Goal: Communication & Community: Answer question/provide support

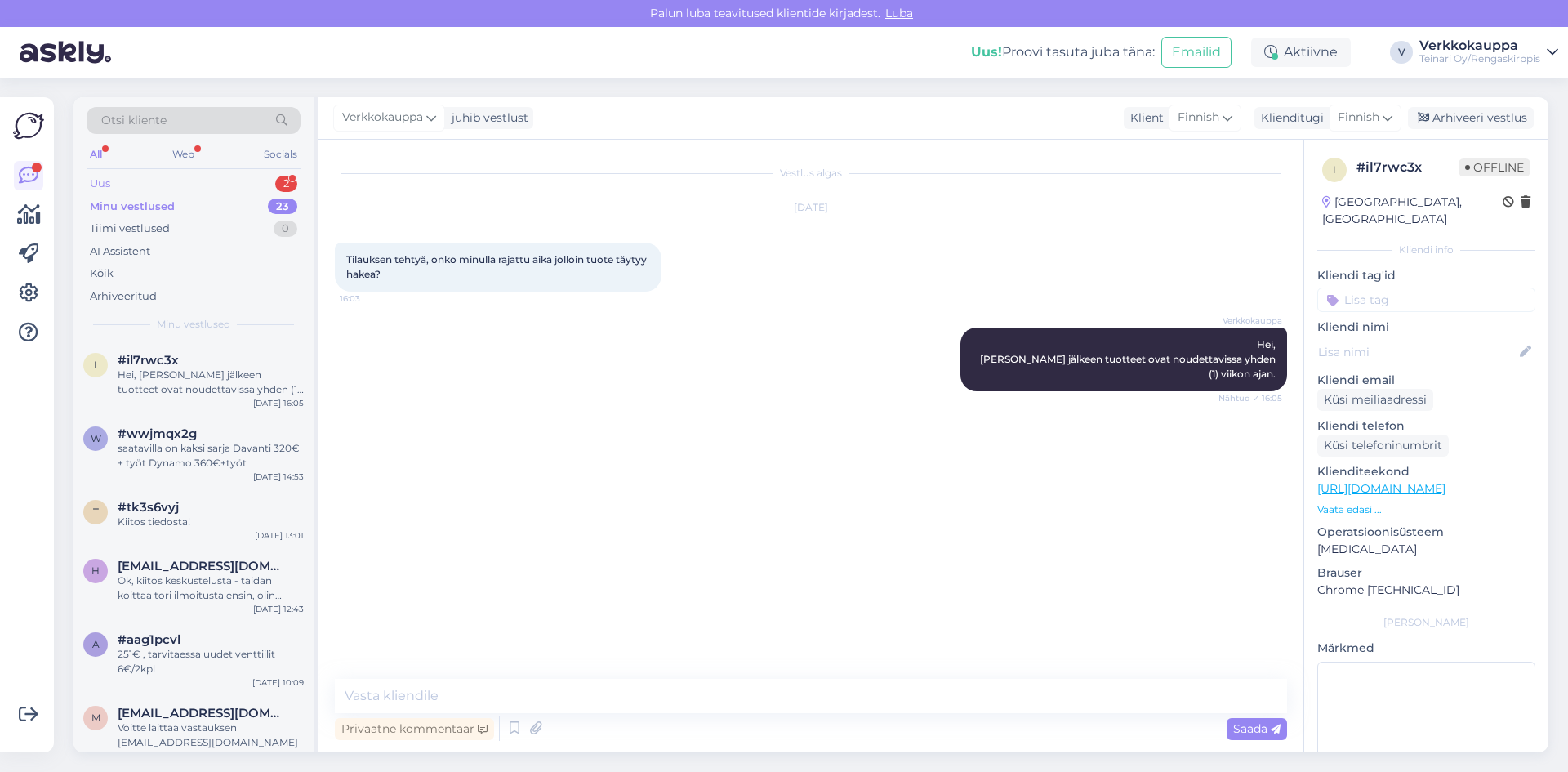
click at [137, 187] on div "Uus 2" at bounding box center [193, 184] width 214 height 23
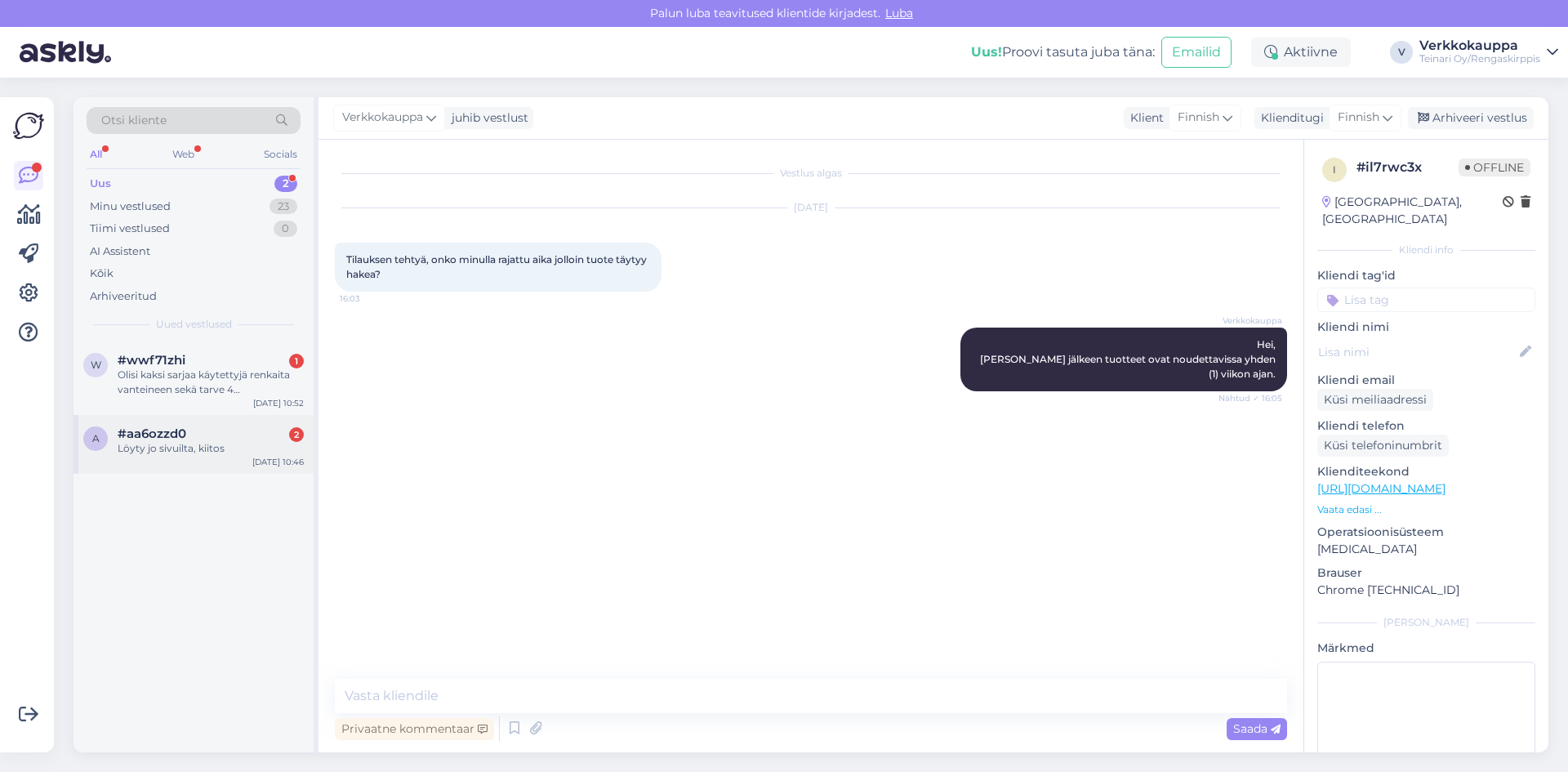
click at [196, 461] on div "a #aa6ozzd0 2 Löyty jo sivuilta, kiitos [DATE] 10:46" at bounding box center [193, 444] width 240 height 58
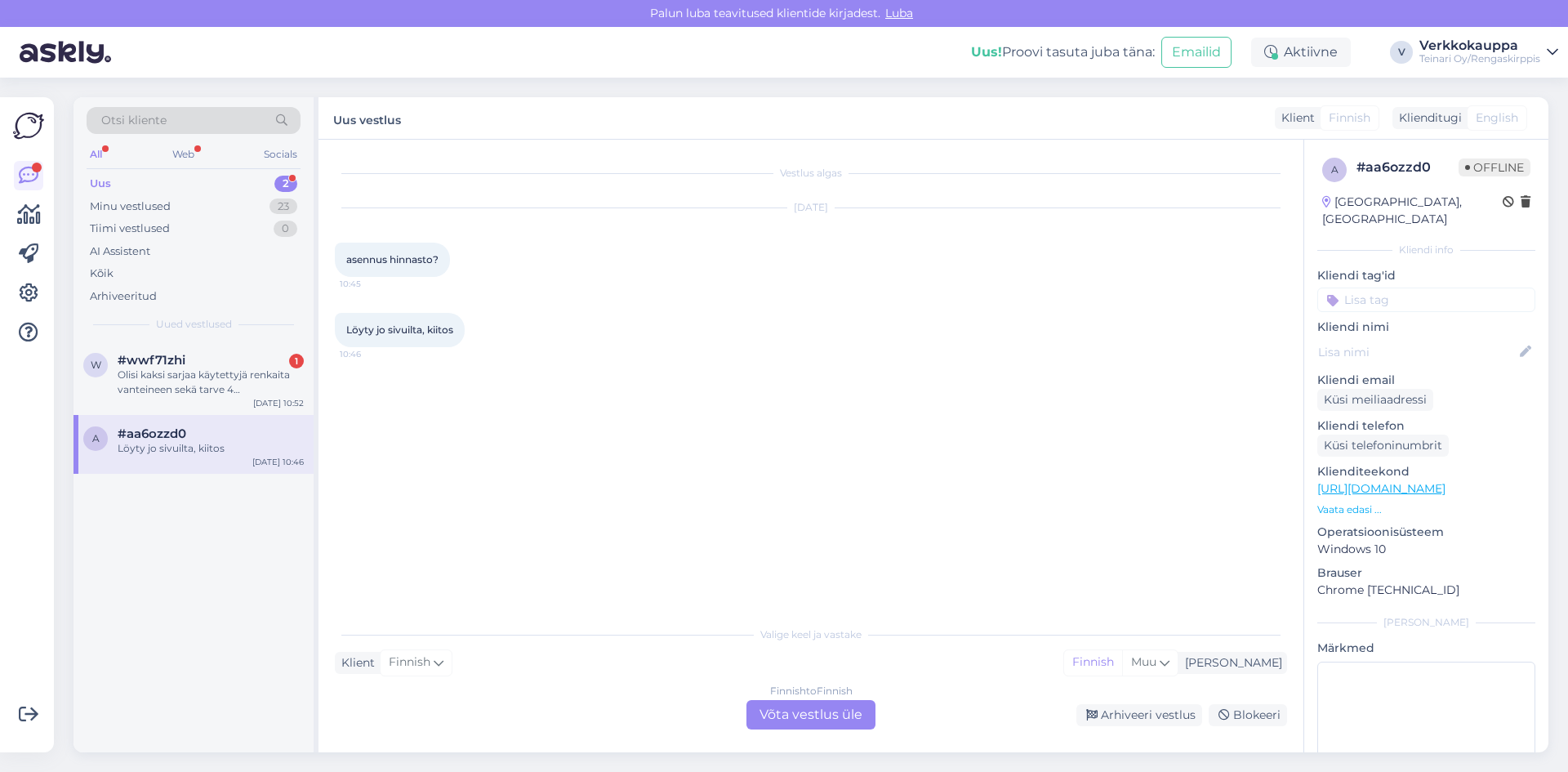
click at [783, 710] on div "Finnish to Finnish Võta vestlus üle" at bounding box center [811, 714] width 129 height 30
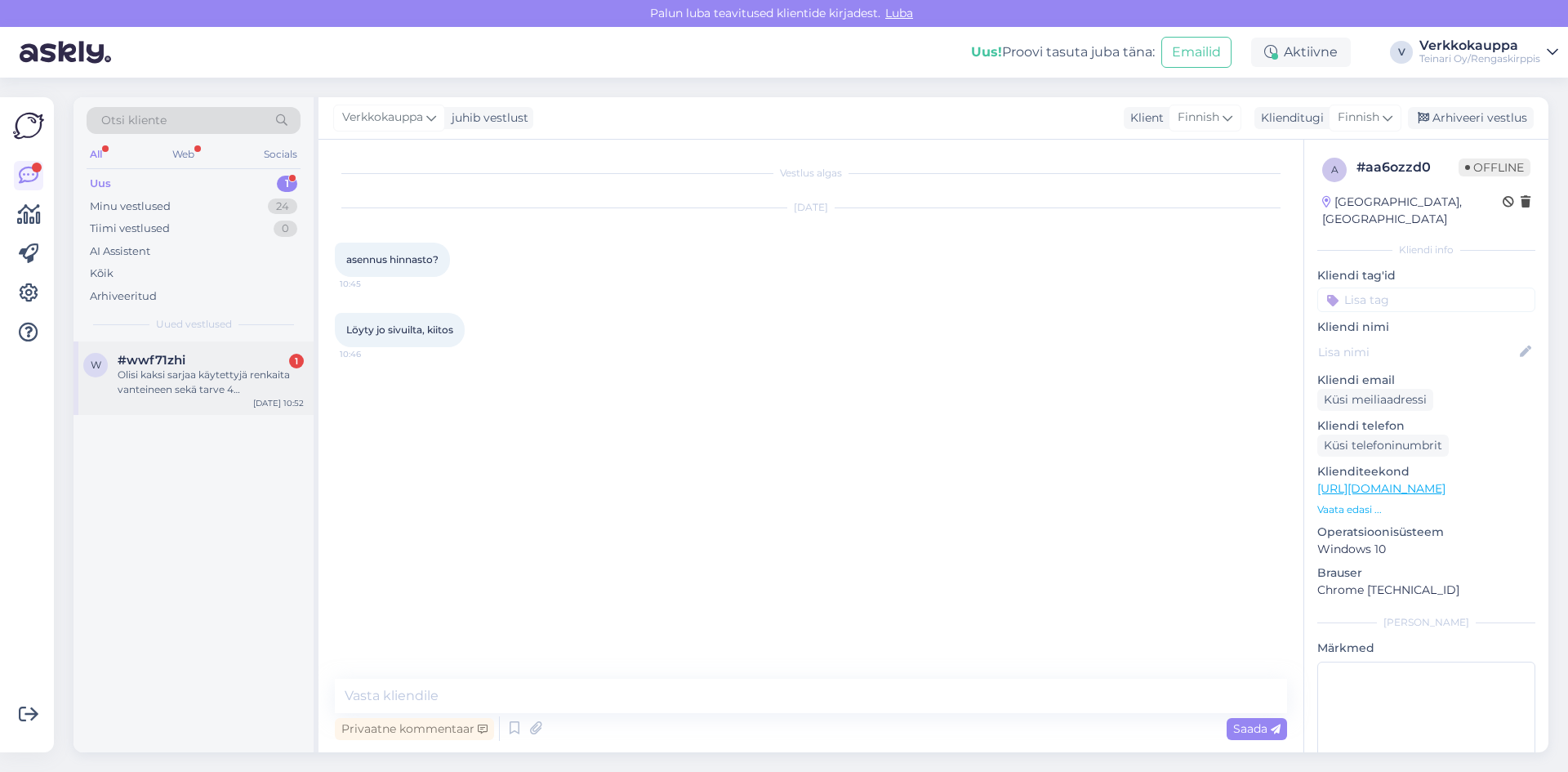
click at [139, 383] on div "Olisi kaksi sarjaa käytettyjä renkaita vanteineen sekä tarve 4 nastarenkaalle -…" at bounding box center [211, 383] width 186 height 30
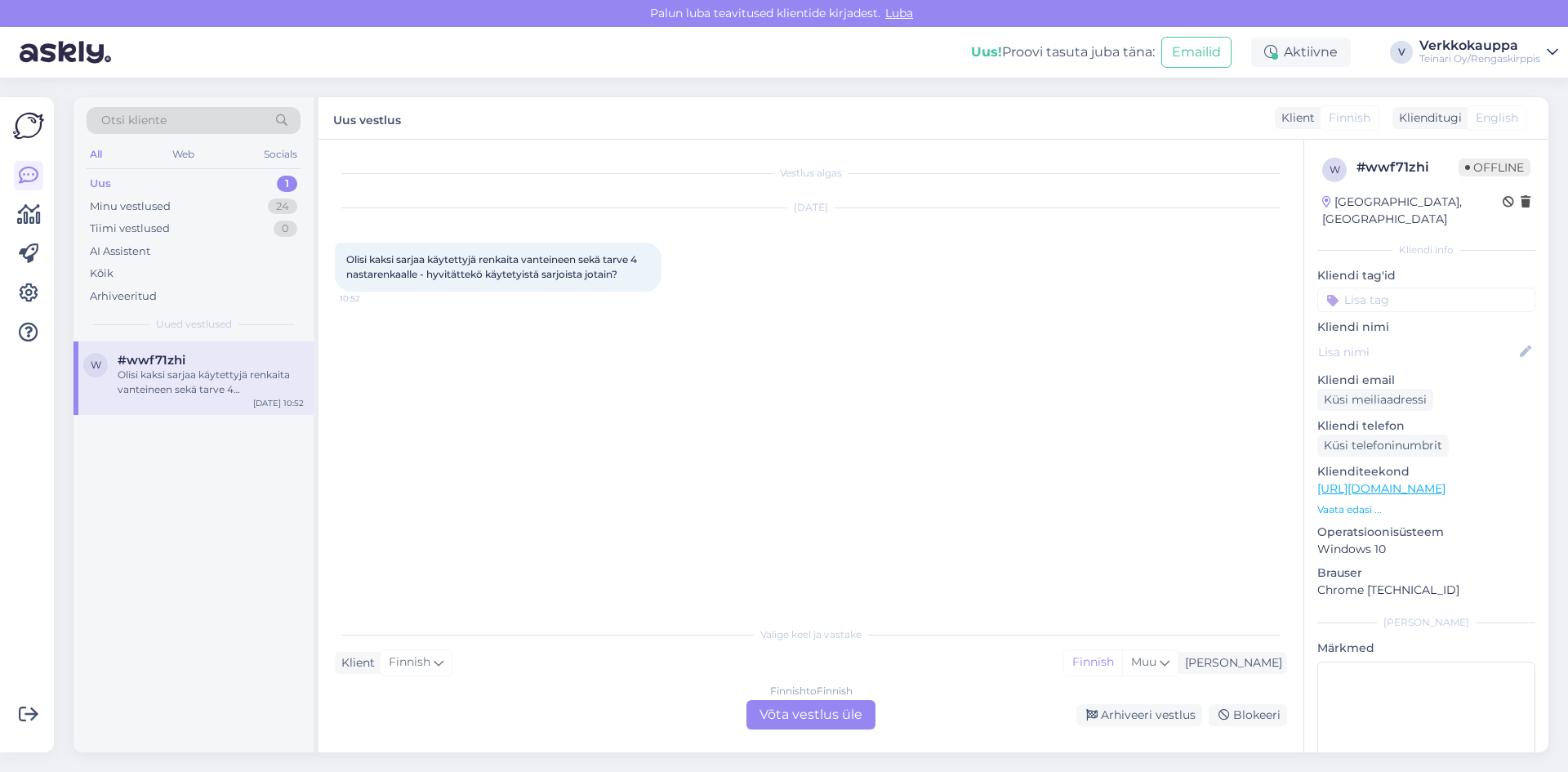
click at [814, 716] on div "Finnish to Finnish Võta vestlus üle" at bounding box center [811, 714] width 129 height 30
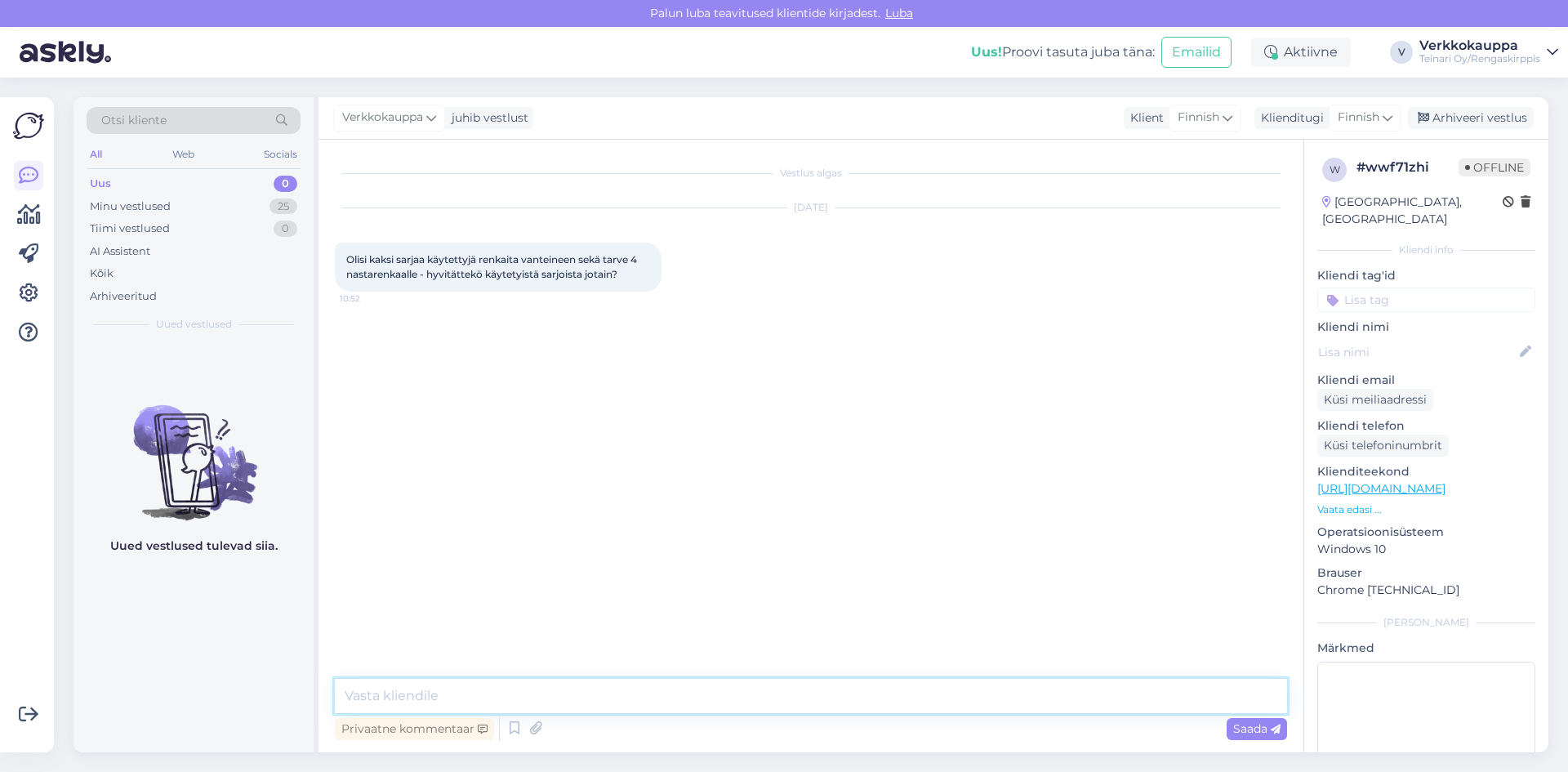
paste textarea "Ostamme käytettyjä renkaita tapauskohtaisesti riippuen niiden kunnosta, koosta …"
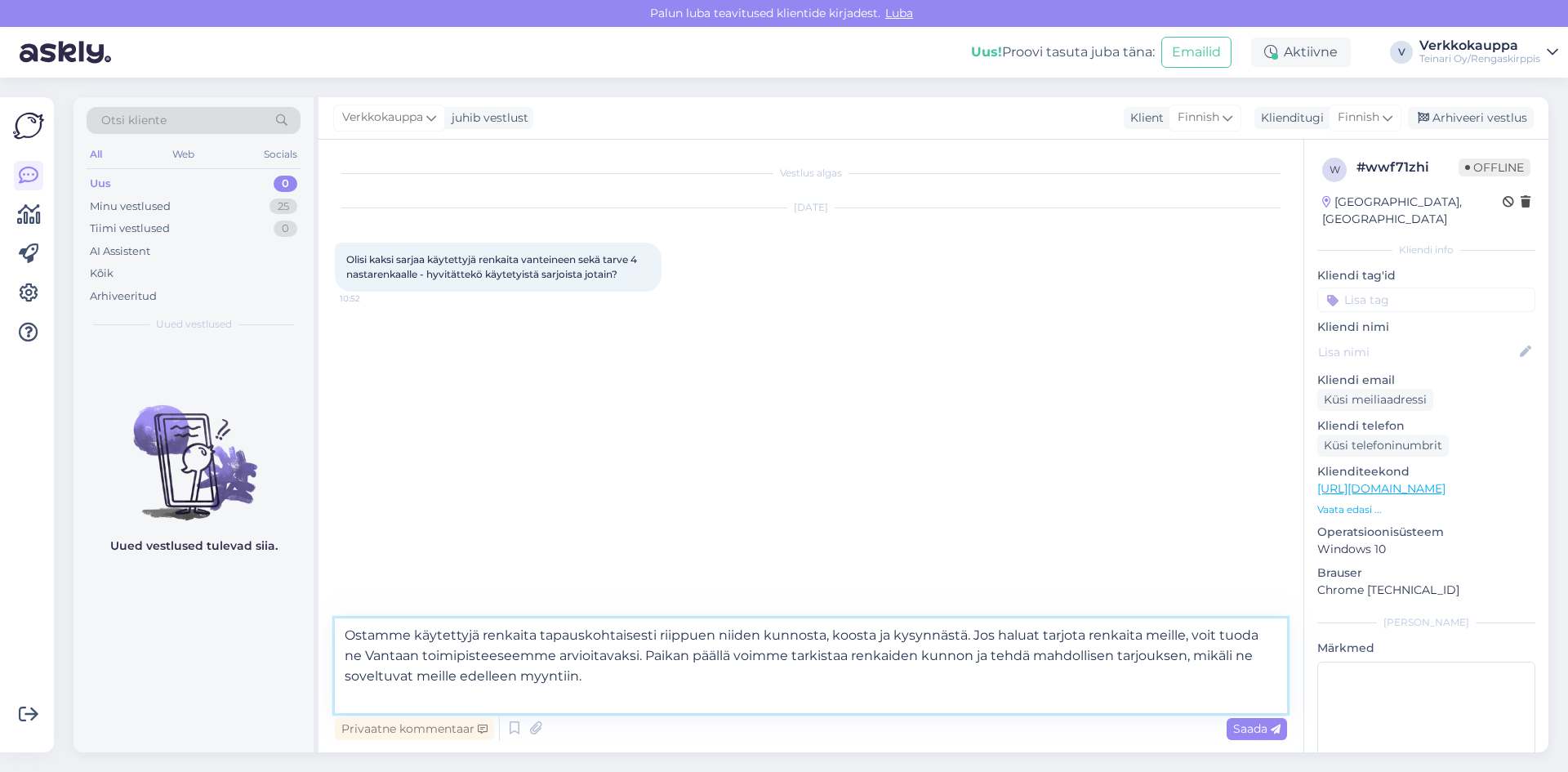
click at [346, 631] on textarea "Ostamme käytettyjä renkaita tapauskohtaisesti riippuen niiden kunnosta, koosta …" at bounding box center [810, 666] width 952 height 95
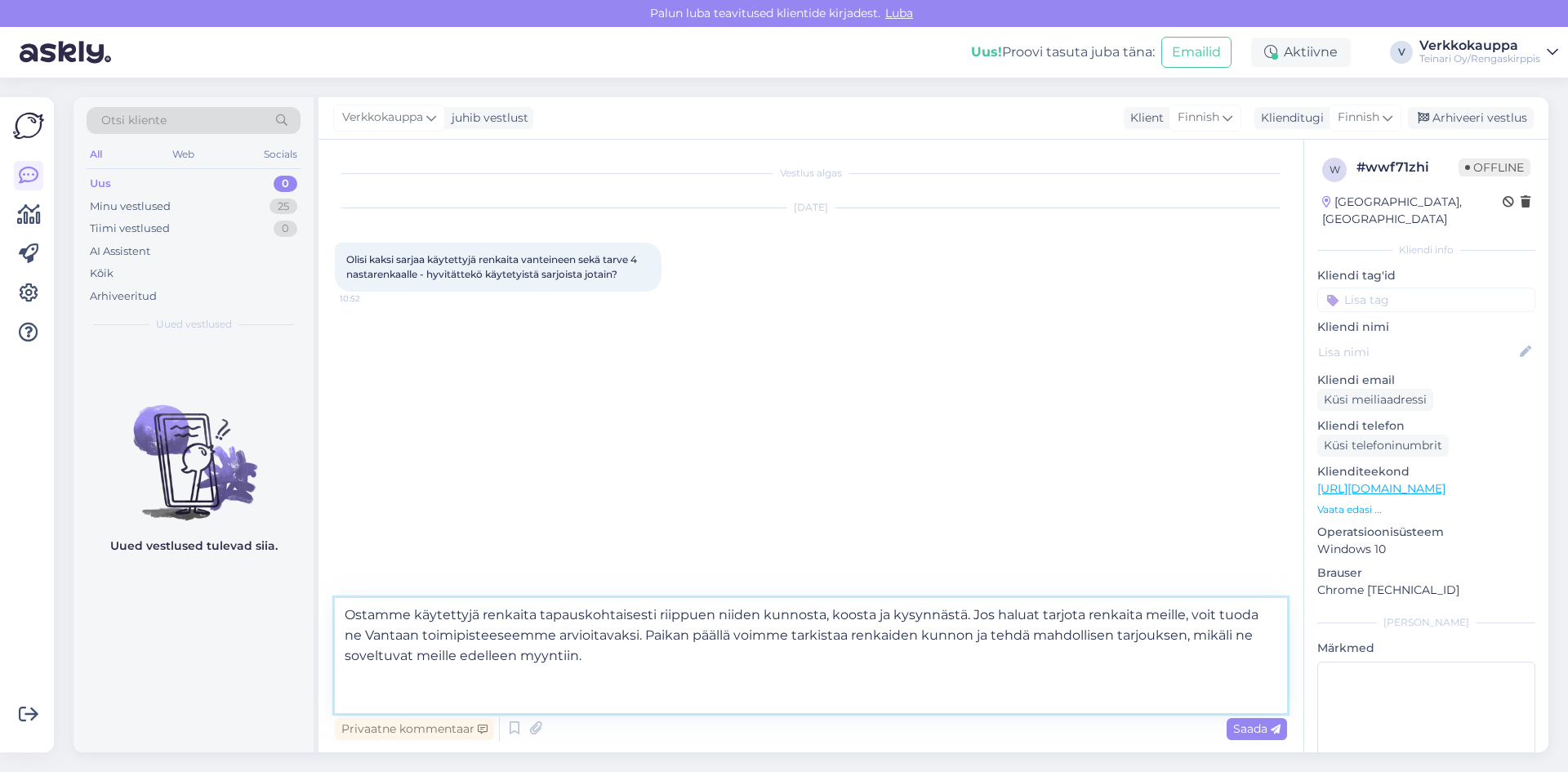
click at [348, 611] on textarea "Ostamme käytettyjä renkaita tapauskohtaisesti riippuen niiden kunnosta, koosta …" at bounding box center [810, 655] width 952 height 115
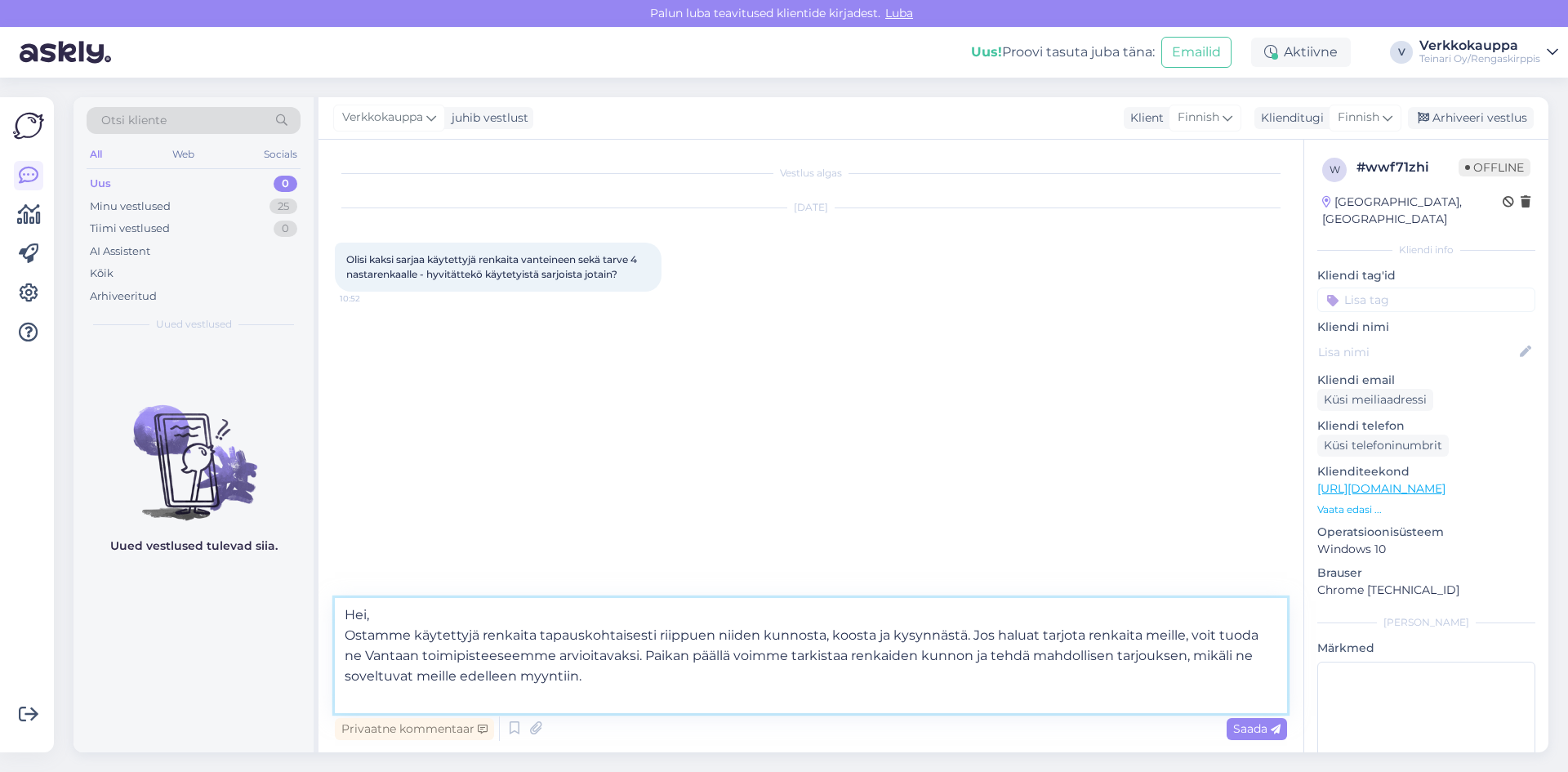
click at [612, 675] on textarea "Hei, Ostamme käytettyjä renkaita tapauskohtaisesti riippuen niiden kunnosta, ko…" at bounding box center [810, 655] width 952 height 115
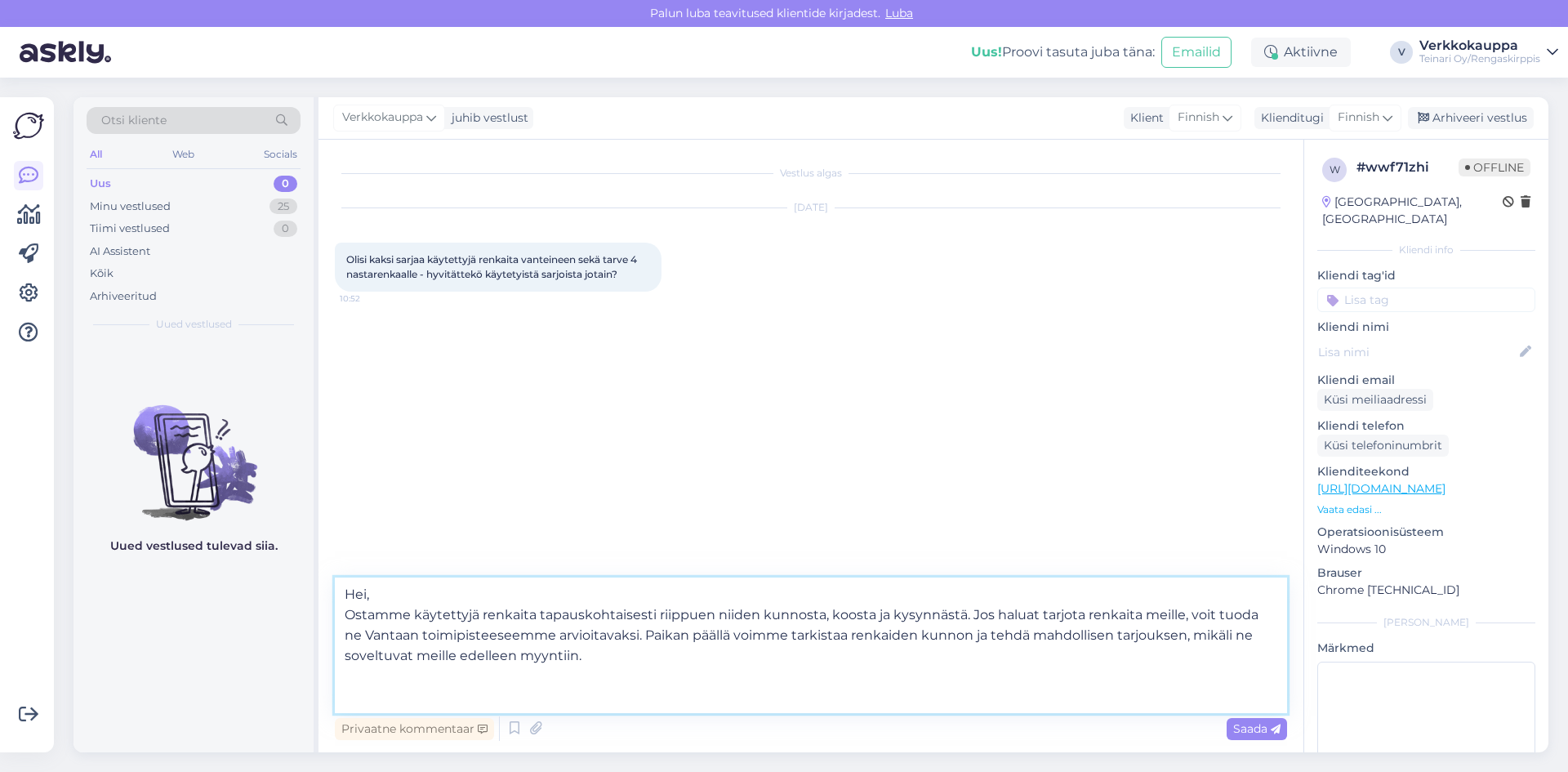
paste textarea "Suosittelemme, että tuot nykyiset renkaasi ja vanteesi arvioitavaksi Vantaan to…"
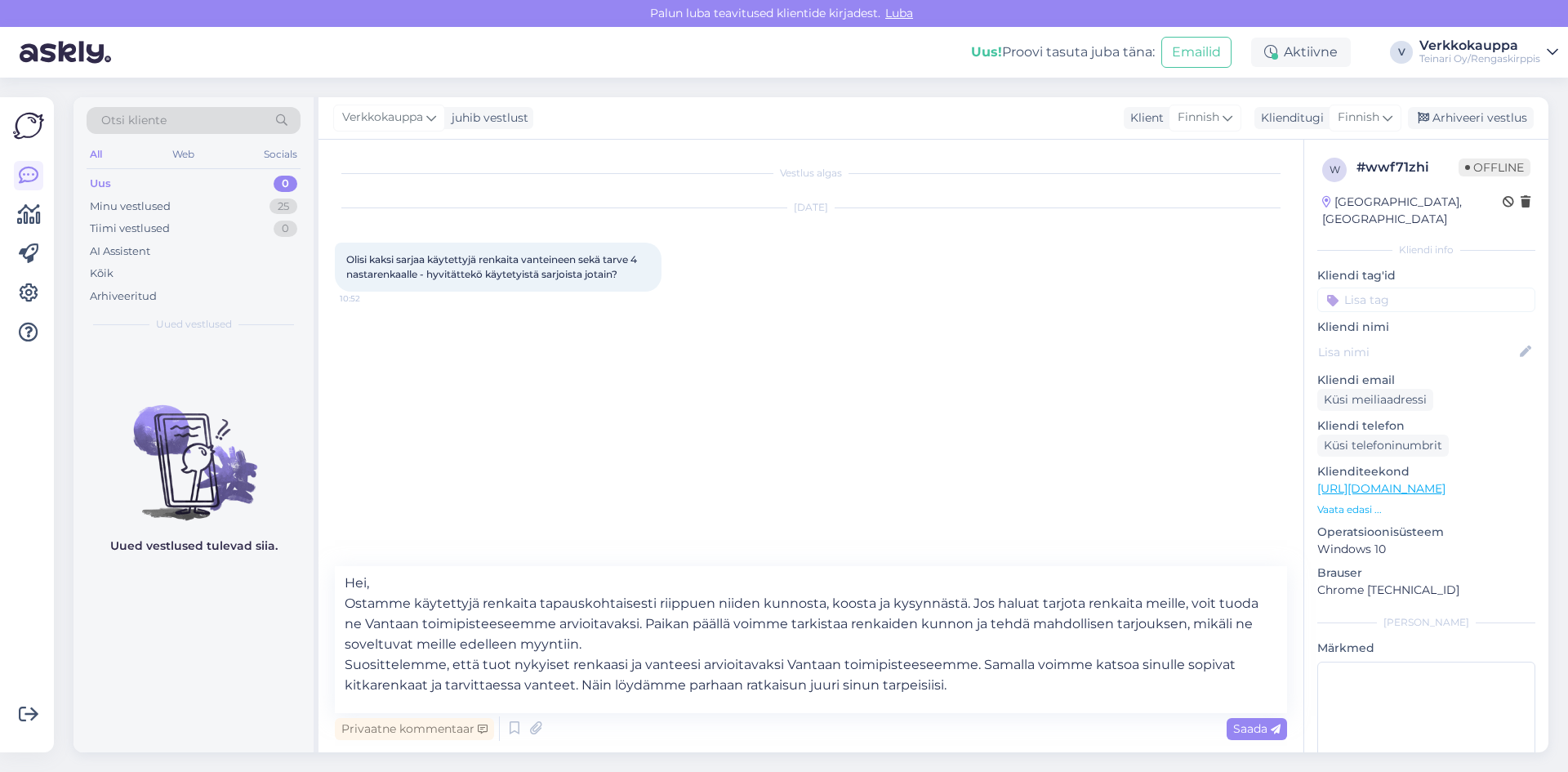
click at [1181, 513] on div "Vestlus algas [DATE] Olisi kaksi sarjaa käytettyjä renkaita vanteineen sekä tar…" at bounding box center [818, 354] width 967 height 396
click at [376, 686] on textarea "Hei, Ostamme käytettyjä renkaita tapauskohtaisesti riippuen niiden kunnosta, ko…" at bounding box center [810, 640] width 952 height 147
drag, startPoint x: 433, startPoint y: 683, endPoint x: 572, endPoint y: 687, distance: 139.1
click at [572, 687] on textarea "Hei, Ostamme käytettyjä renkaita tapauskohtaisesti riippuen niiden kunnosta, ko…" at bounding box center [810, 640] width 952 height 147
click at [573, 686] on textarea "Hei, Ostamme käytettyjä renkaita tapauskohtaisesti riippuen niiden kunnosta, ko…" at bounding box center [810, 640] width 952 height 147
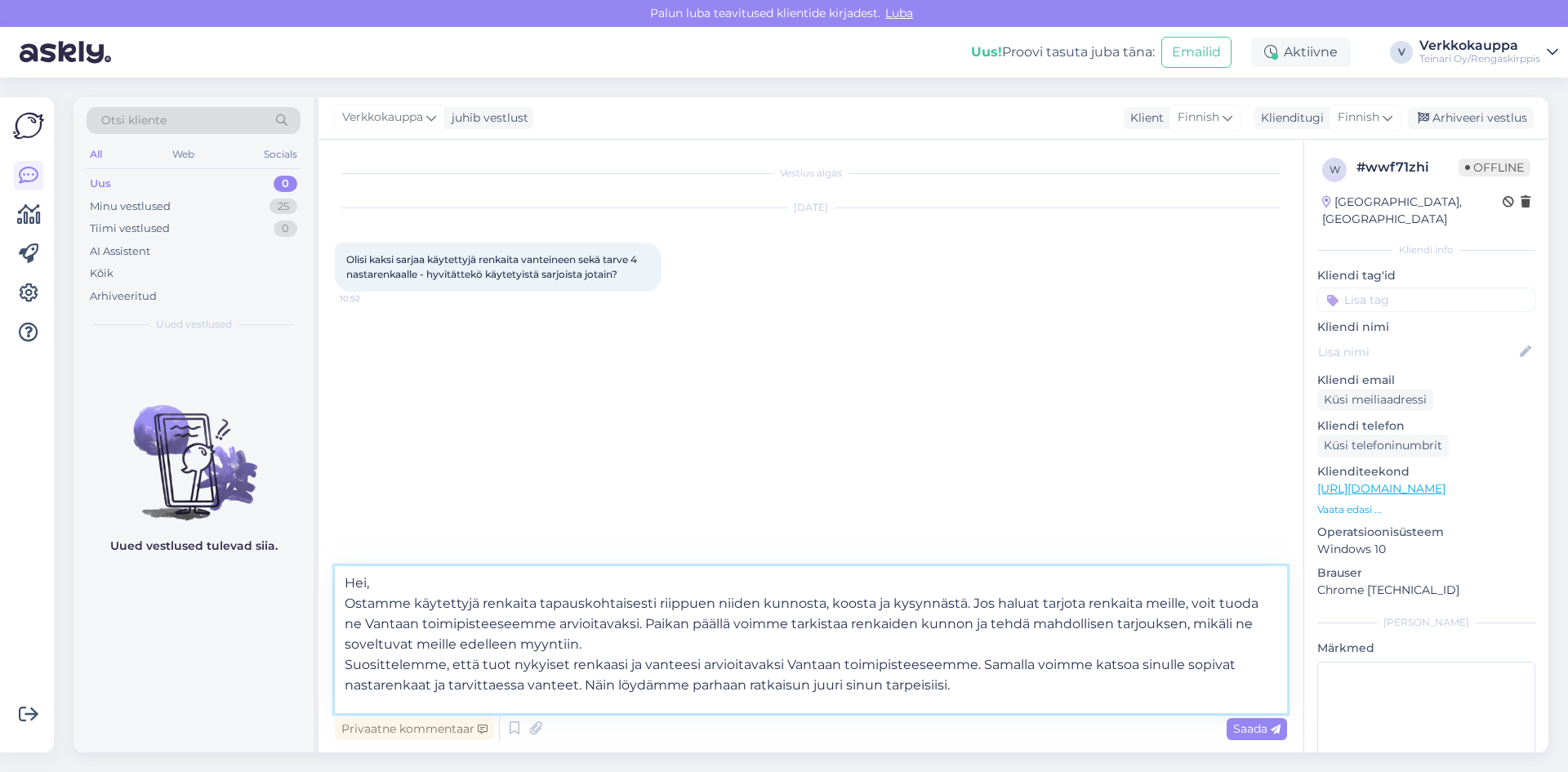
drag, startPoint x: 573, startPoint y: 686, endPoint x: 449, endPoint y: 687, distance: 124.0
click at [449, 687] on textarea "Hei, Ostamme käytettyjä renkaita tapauskohtaisesti riippuen niiden kunnosta, ko…" at bounding box center [810, 640] width 952 height 147
drag, startPoint x: 452, startPoint y: 686, endPoint x: 432, endPoint y: 686, distance: 20.0
click at [432, 686] on textarea "Hei, Ostamme käytettyjä renkaita tapauskohtaisesti riippuen niiden kunnosta, ko…" at bounding box center [810, 640] width 952 height 147
type textarea "Hei, Ostamme käytettyjä renkaita tapauskohtaisesti riippuen niiden kunnosta, ko…"
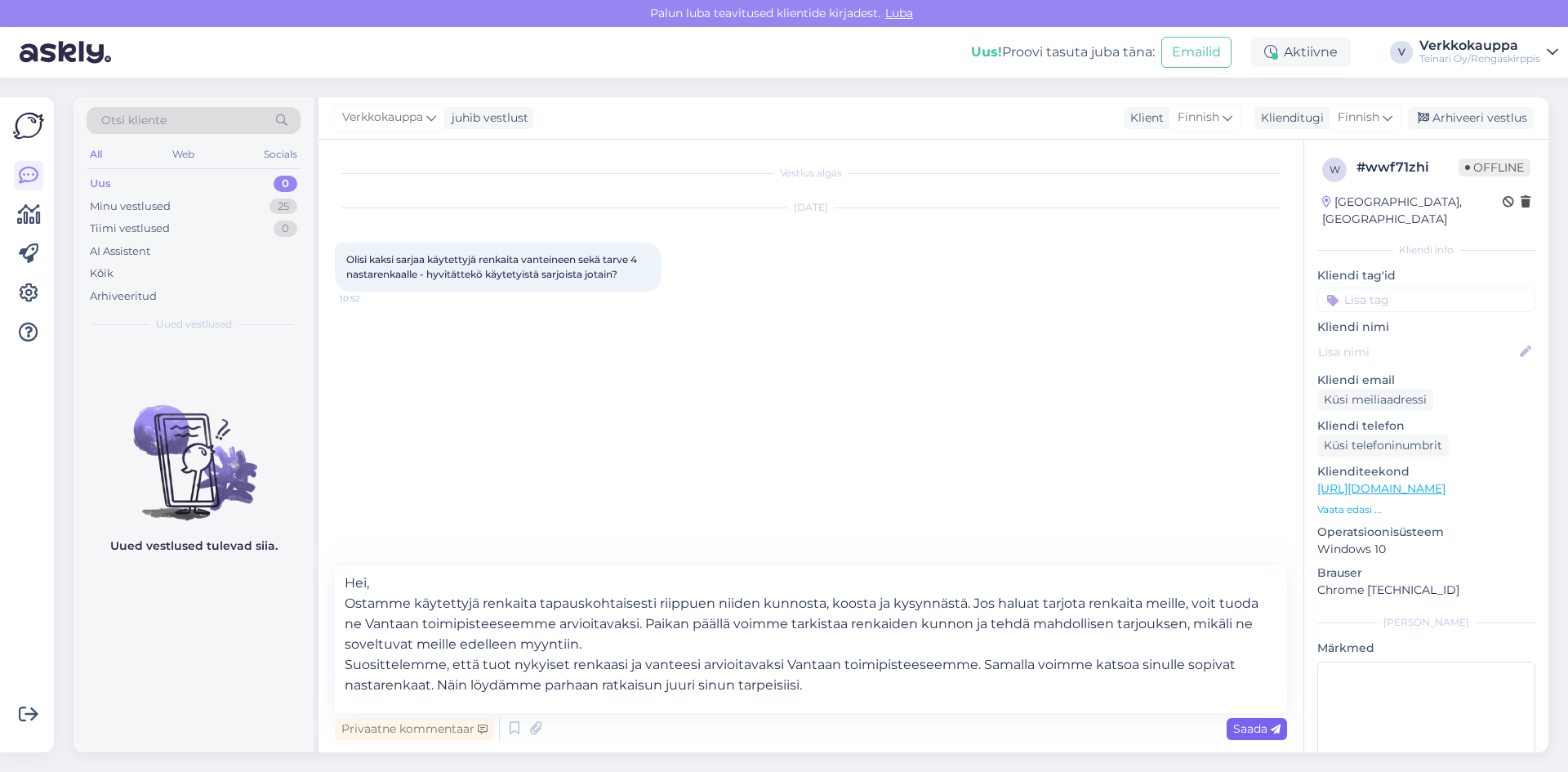
click at [1233, 735] on div "Saada" at bounding box center [1256, 728] width 60 height 22
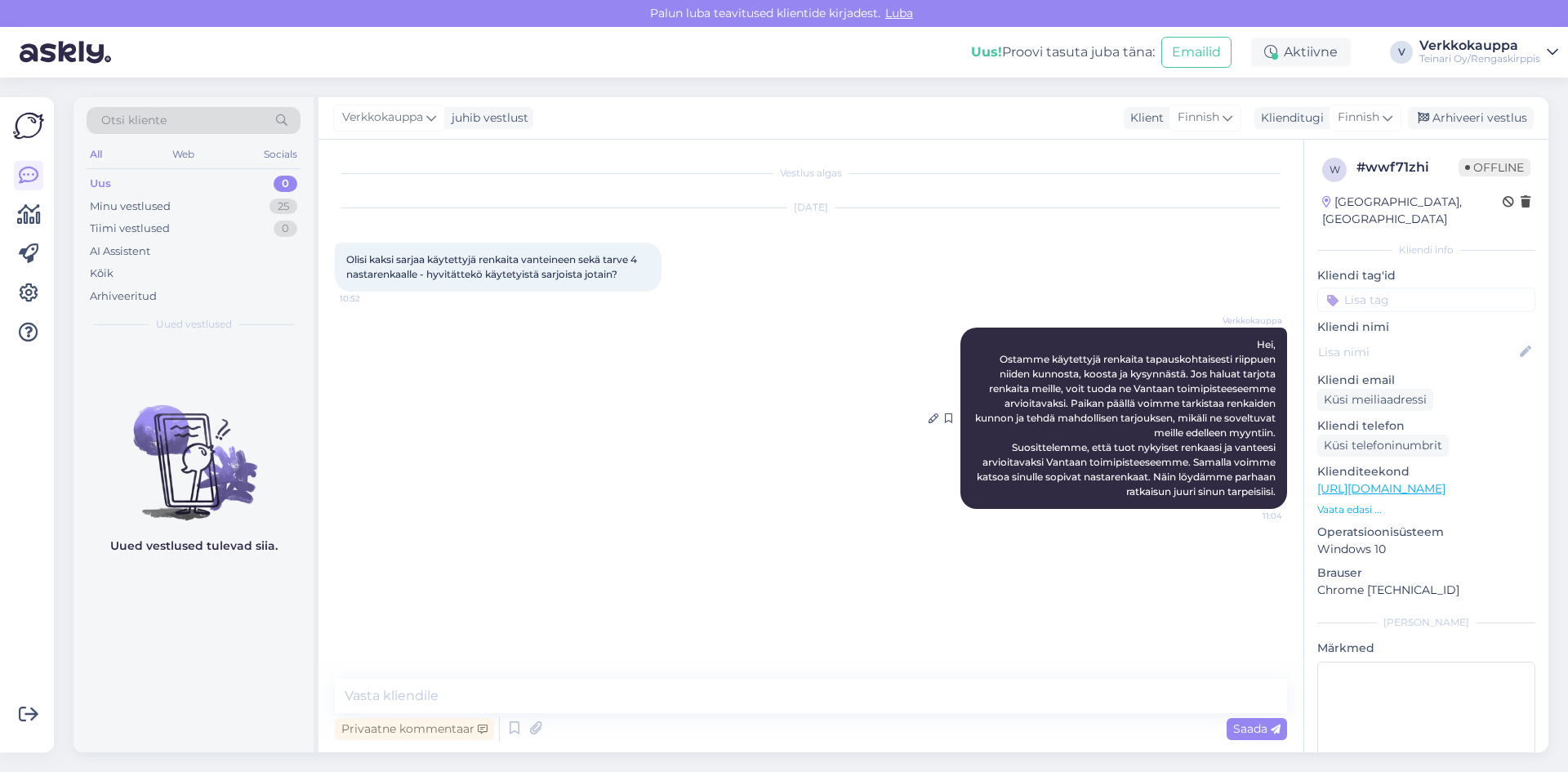
drag, startPoint x: 1258, startPoint y: 345, endPoint x: 1263, endPoint y: 503, distance: 158.1
click at [1263, 503] on div "Verkkokauppa Hei, Ostamme käytettyjä renkaita tapauskohtaisesti riippuen niiden…" at bounding box center [1123, 418] width 327 height 181
copy span "Hei, Ostamme käytettyjä renkaita tapauskohtaisesti riippuen niiden kunnosta, ko…"
click at [997, 582] on div "Vestlus algas [DATE] Olisi kaksi sarjaa käytettyjä renkaita vanteineen sekä tar…" at bounding box center [818, 410] width 967 height 508
click at [814, 527] on div "Verkkokauppa Hei, Ostamme käytettyjä renkaita tapauskohtaisesti riippuen niiden…" at bounding box center [810, 417] width 952 height 217
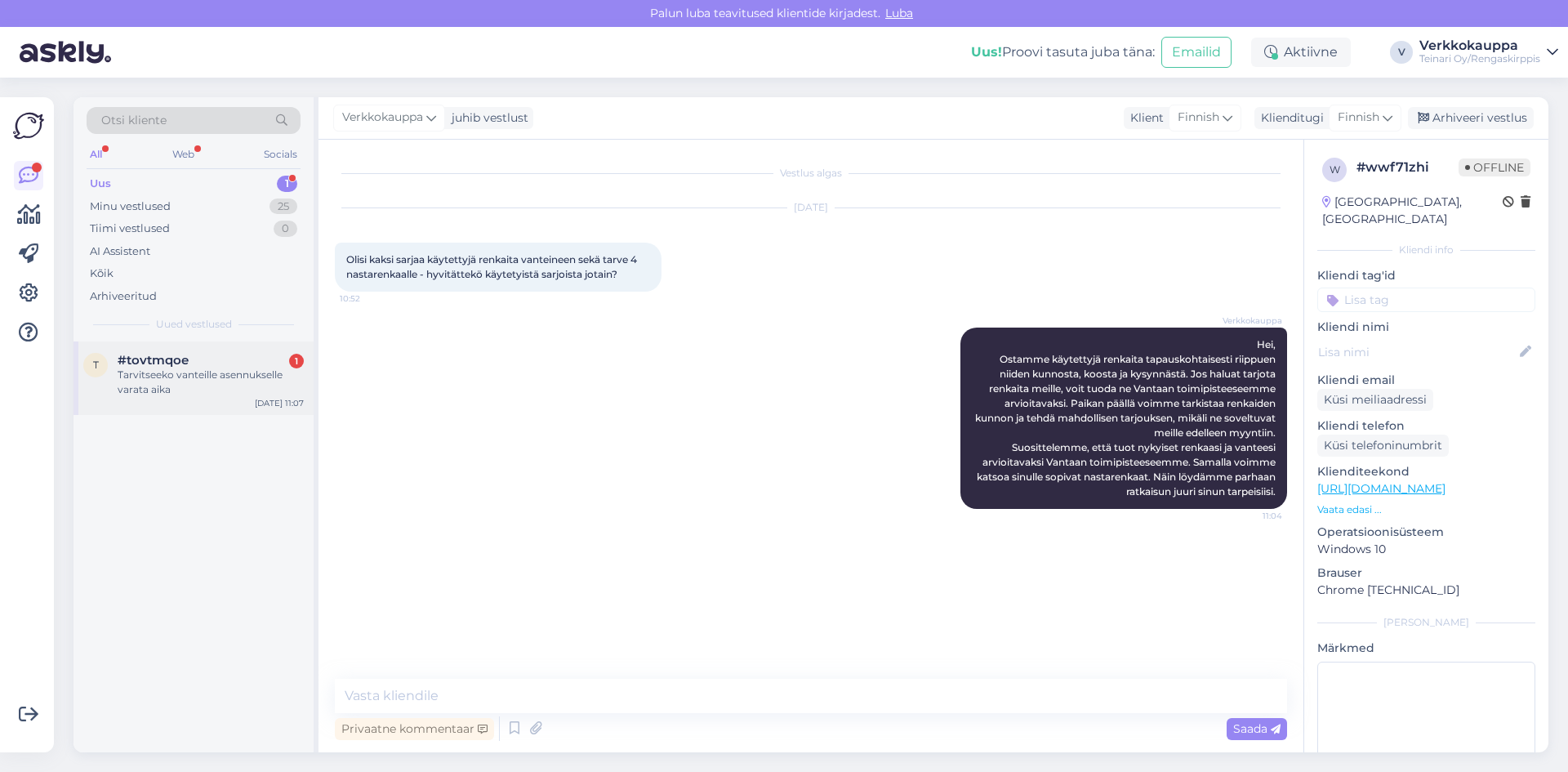
click at [202, 375] on div "Tarvitseeko vanteille asennukselle varata aika" at bounding box center [211, 383] width 186 height 30
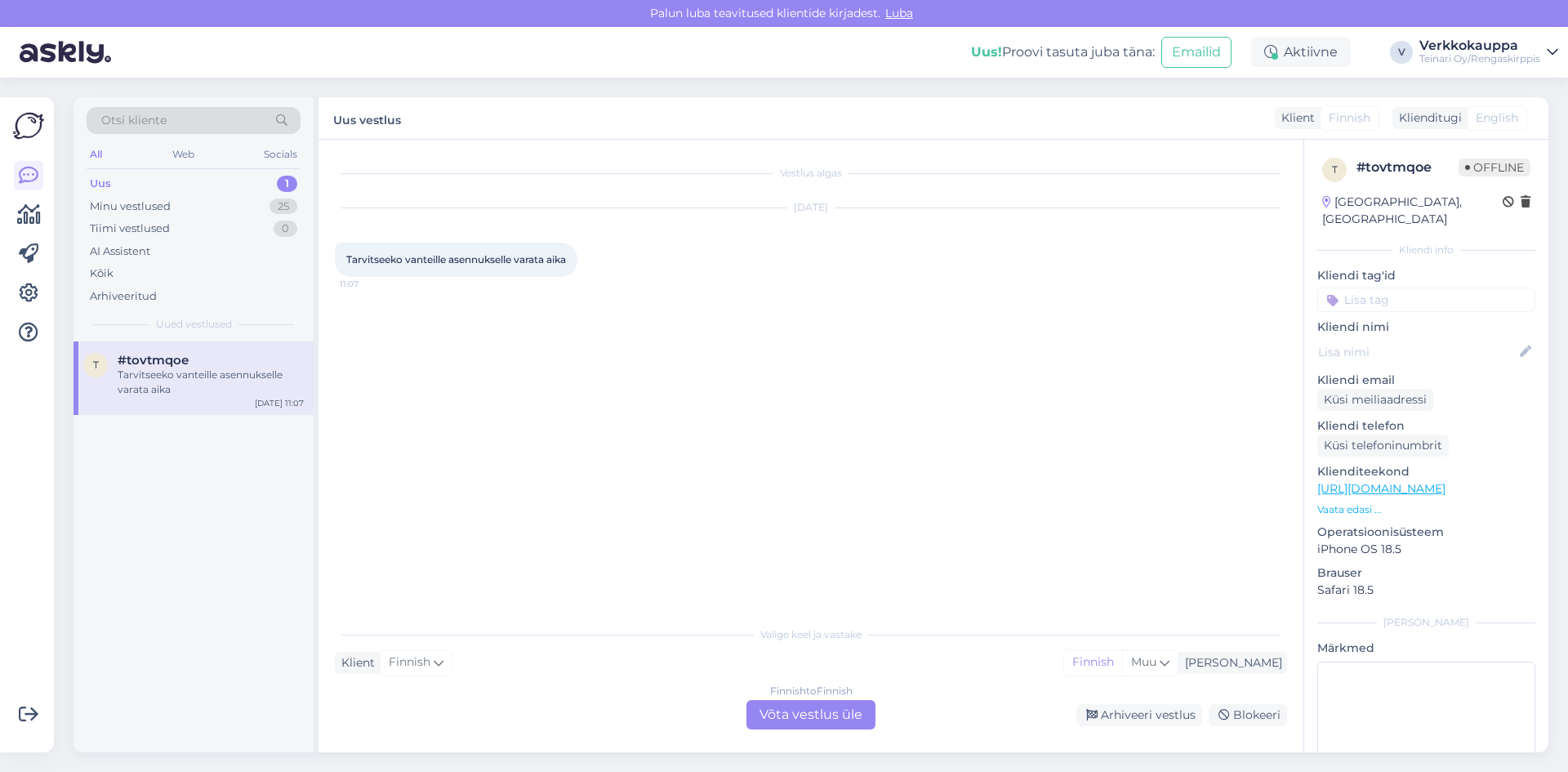
click at [765, 715] on div "Finnish to Finnish Võta vestlus üle" at bounding box center [811, 714] width 129 height 30
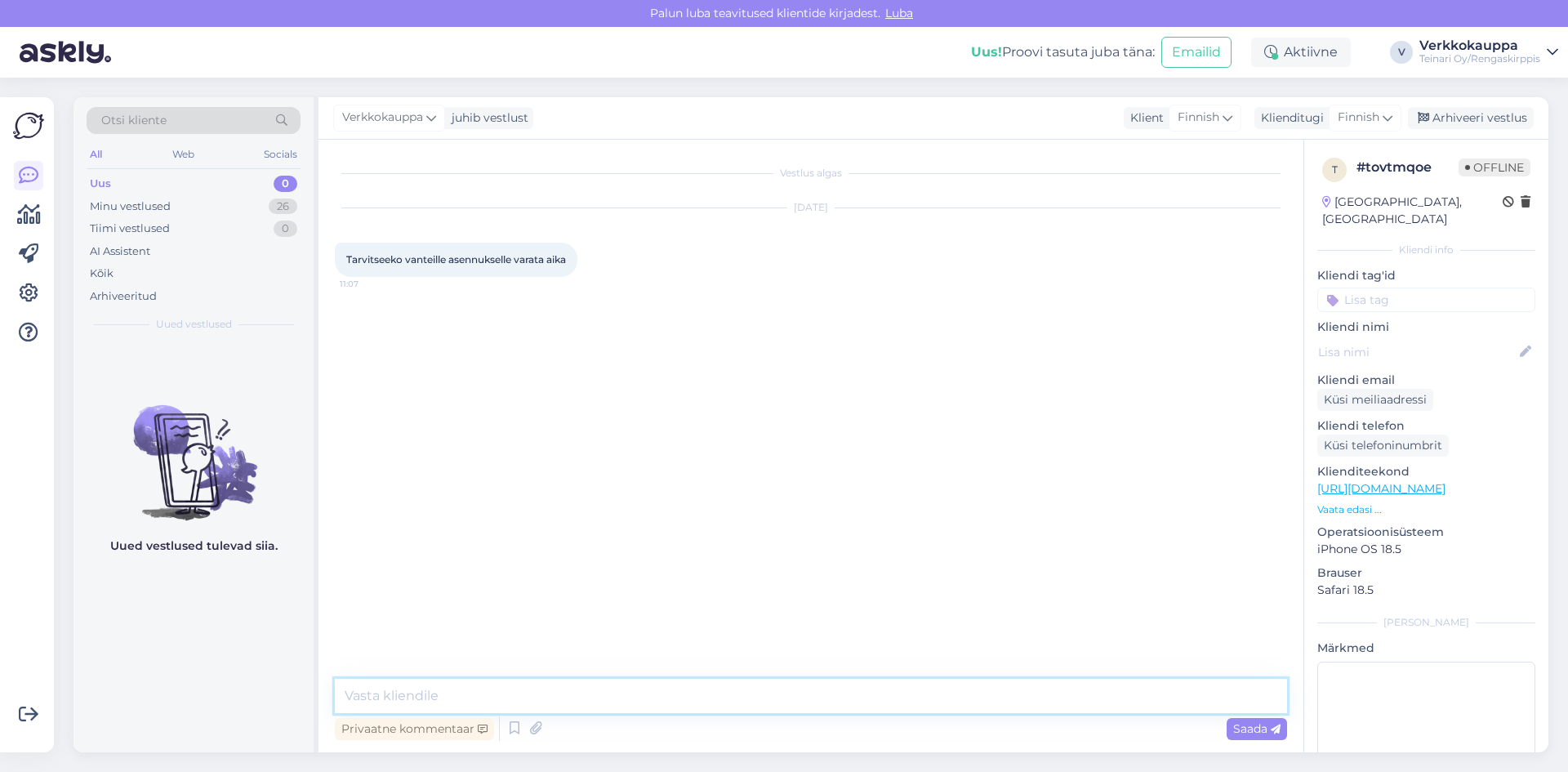
click at [432, 685] on textarea at bounding box center [810, 695] width 952 height 34
drag, startPoint x: 896, startPoint y: 694, endPoint x: 352, endPoint y: 685, distance: 544.1
click at [344, 685] on textarea "Hei, sesonkin ulkopuolella ei tarvitse ajanvarausta. Saa tulla paikanpäälle.Ter…" at bounding box center [810, 695] width 952 height 34
type textarea "Hei, sesonkin ulkopuolella ei tarvitse ajanvarausta. Saa tulla paikanpäälle.Ter…"
paste textarea "[GEOGRAPHIC_DATA] ulkopuolella ei tarvita ajanvarausta – voit tulla suoraan pai…"
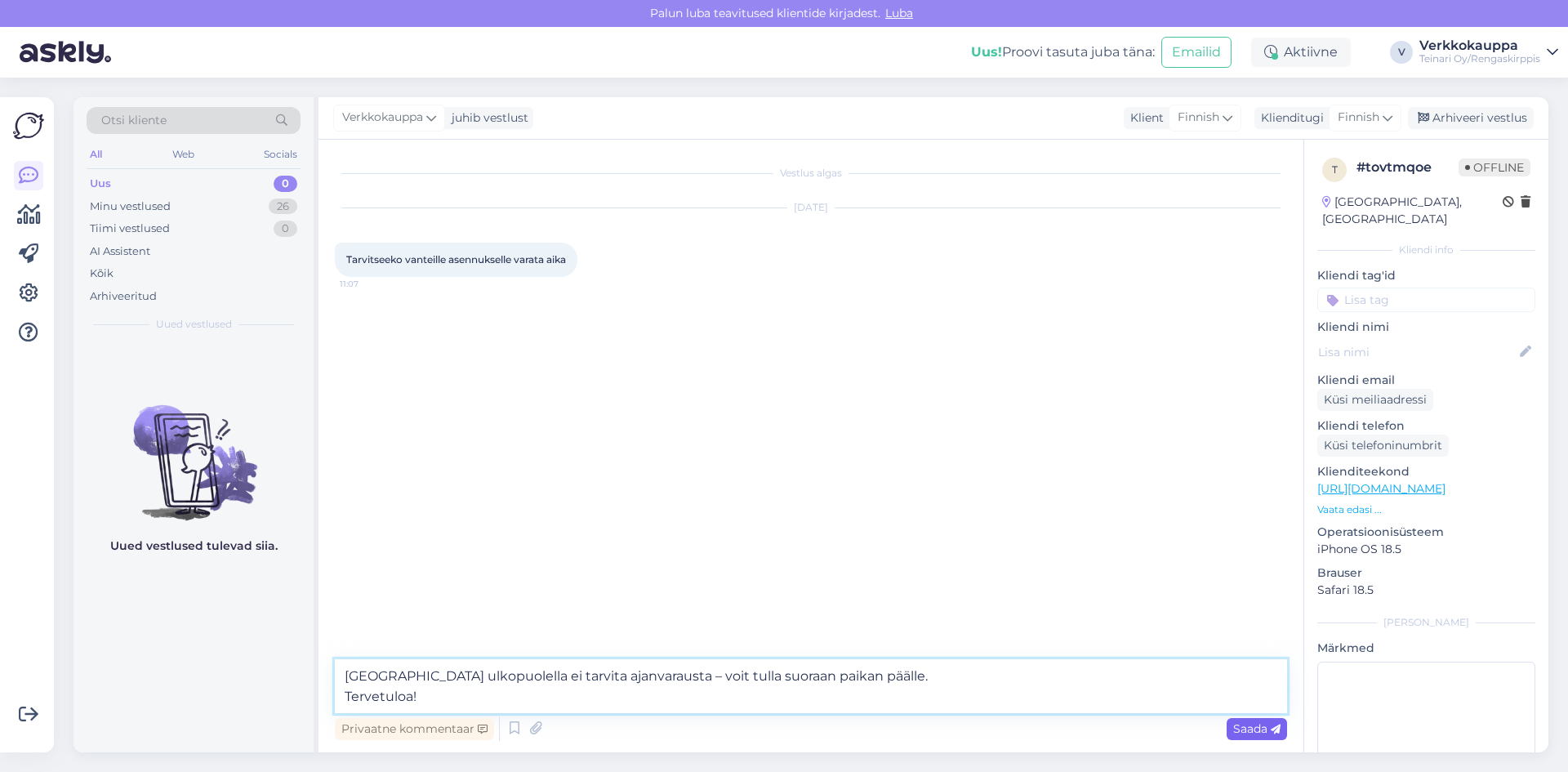
type textarea "[GEOGRAPHIC_DATA] ulkopuolella ei tarvita ajanvarausta – voit tulla suoraan pai…"
click at [1255, 721] on div "Saada" at bounding box center [1256, 728] width 60 height 22
